Goal: Information Seeking & Learning: Find specific fact

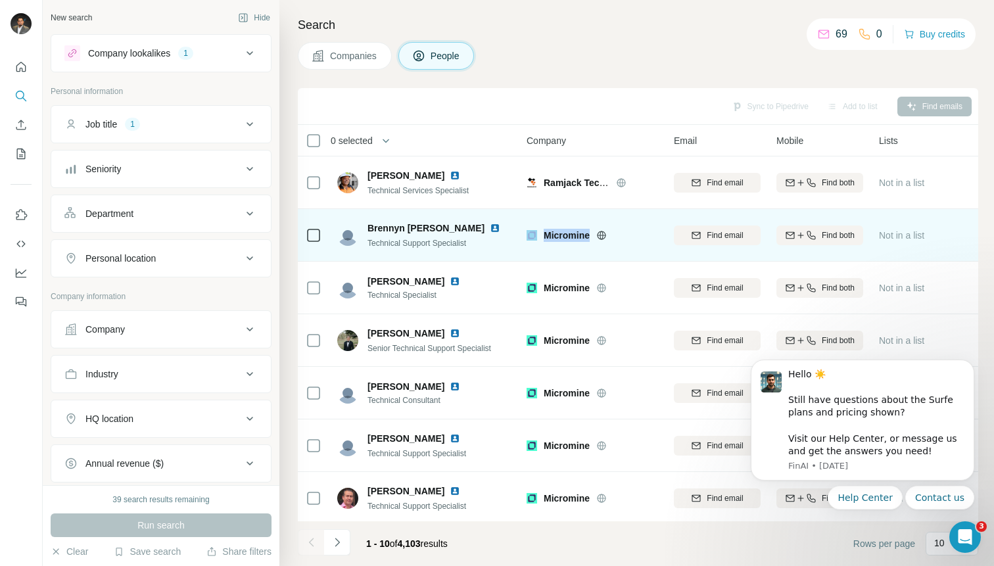
drag, startPoint x: 592, startPoint y: 239, endPoint x: 527, endPoint y: 234, distance: 64.6
click at [527, 234] on div "Micromine" at bounding box center [591, 235] width 131 height 13
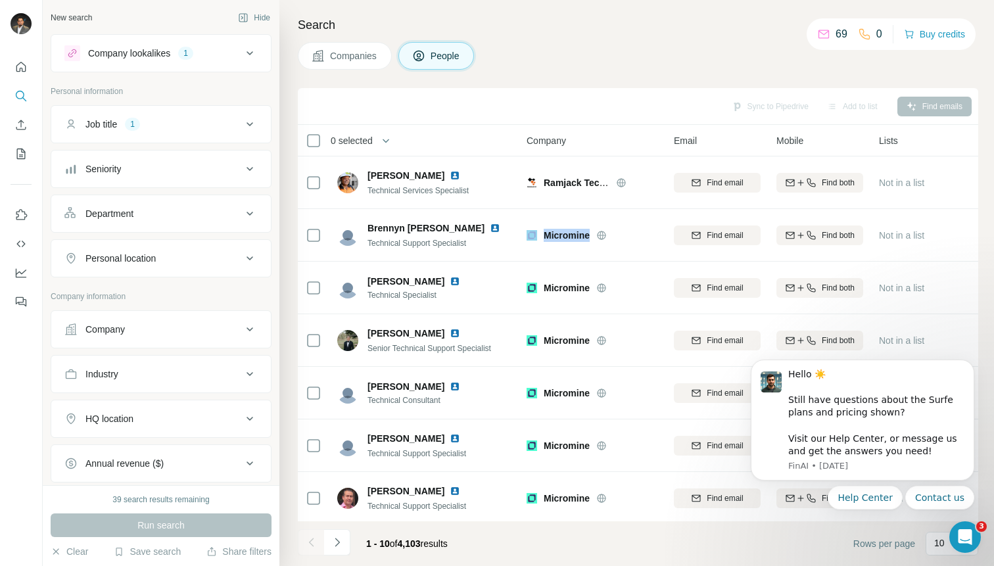
copy div "Micromine"
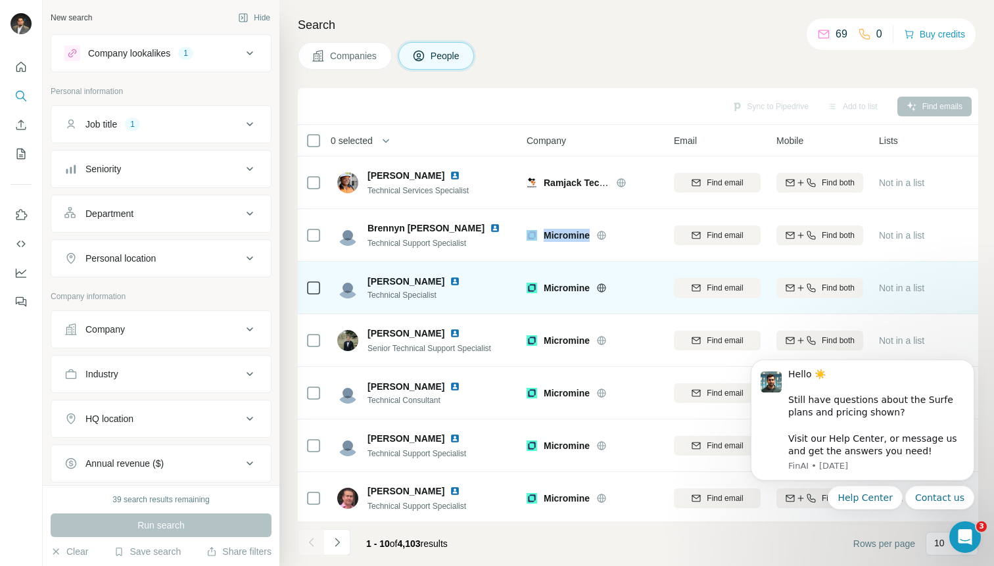
scroll to position [161, 0]
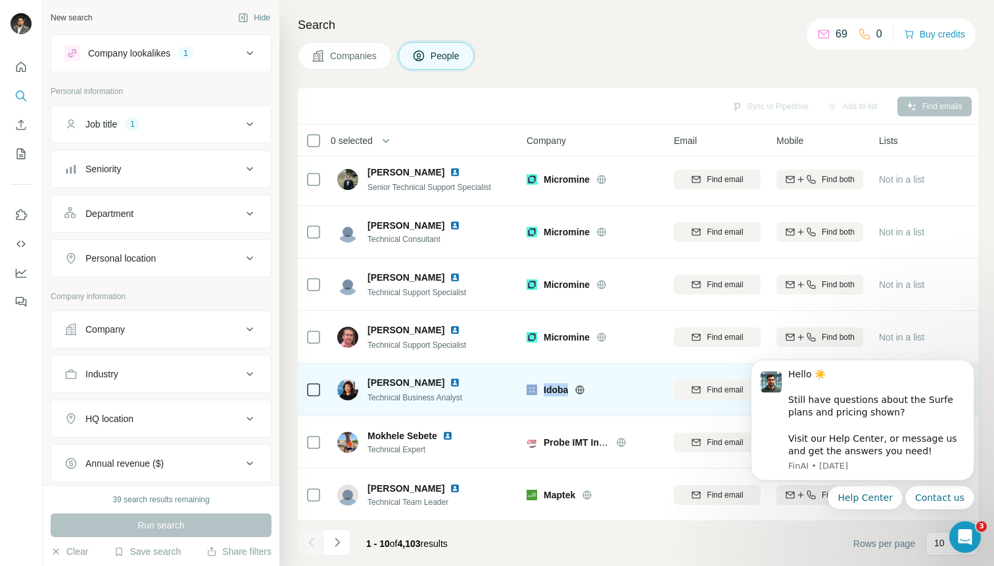
drag, startPoint x: 576, startPoint y: 396, endPoint x: 522, endPoint y: 379, distance: 56.5
click at [523, 379] on td "Idoba" at bounding box center [592, 389] width 147 height 53
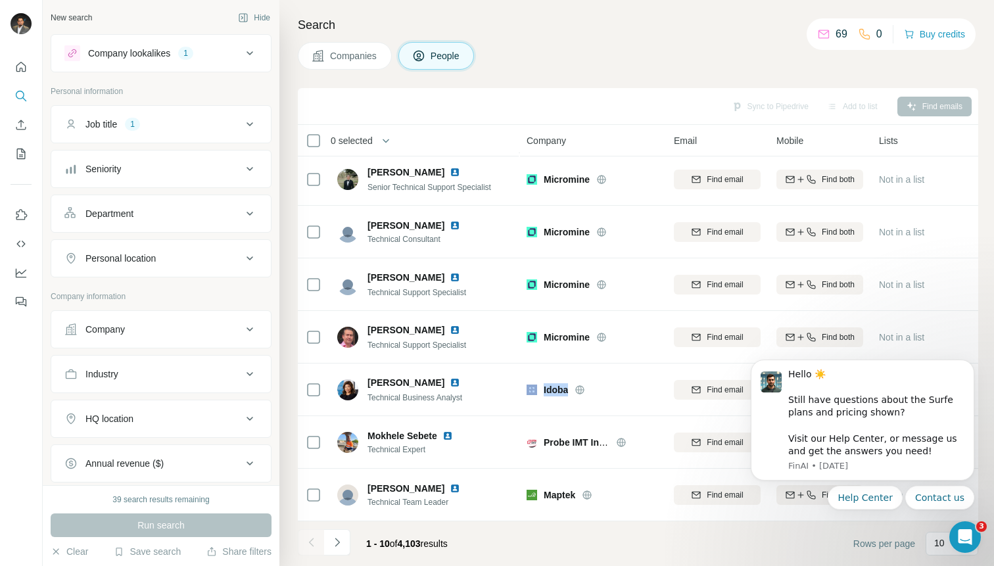
copy div "Idoba"
